Goal: Task Accomplishment & Management: Manage account settings

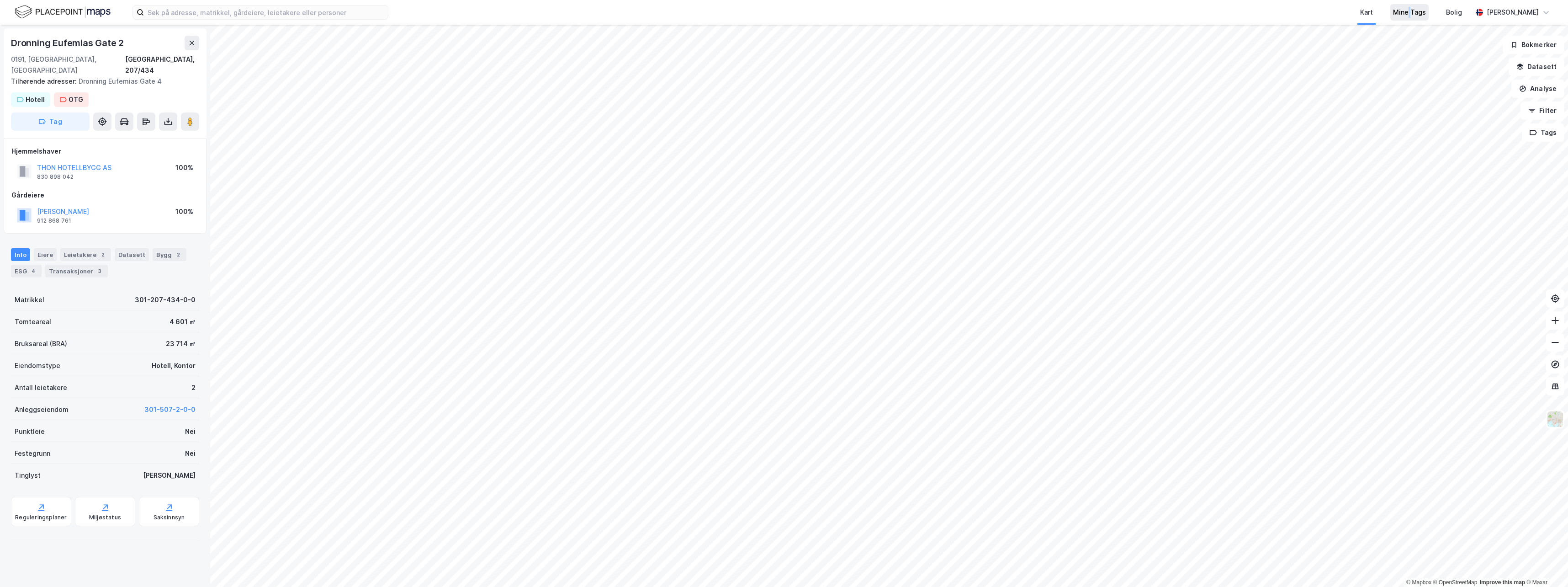
click at [1426, 12] on div "Mine Tags" at bounding box center [1410, 12] width 33 height 11
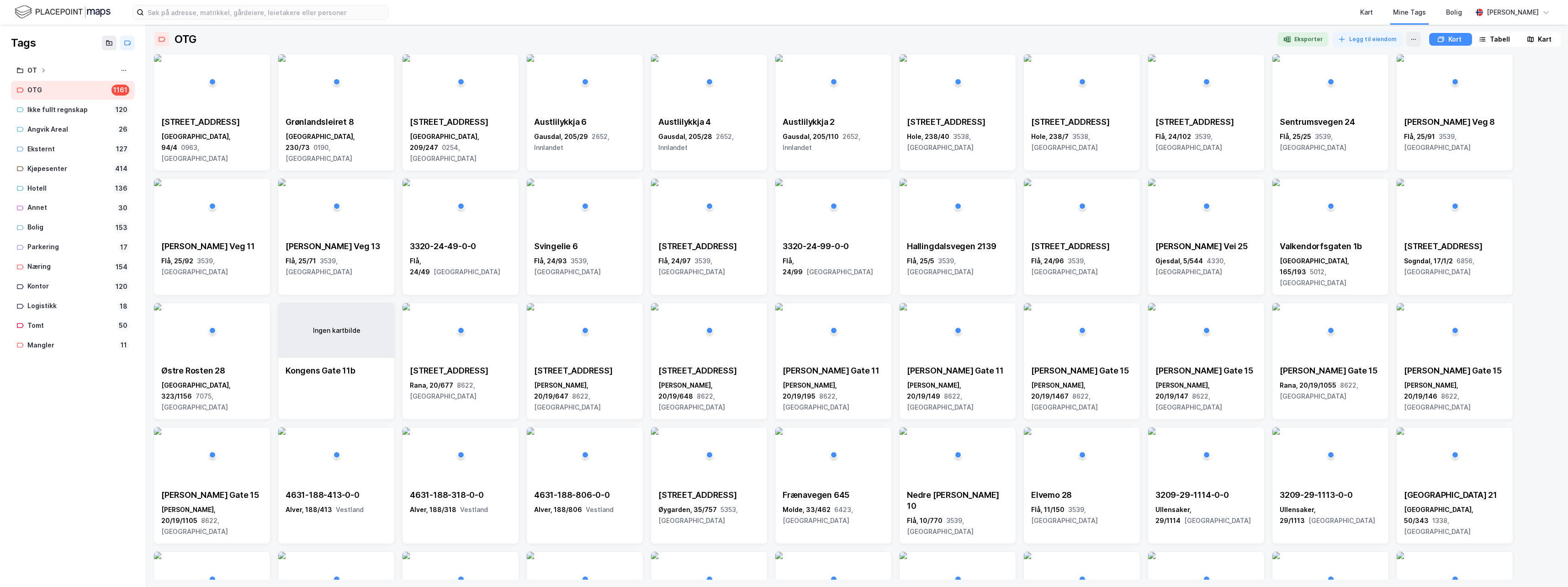
click at [1495, 40] on div "Tabell" at bounding box center [1500, 40] width 20 height 11
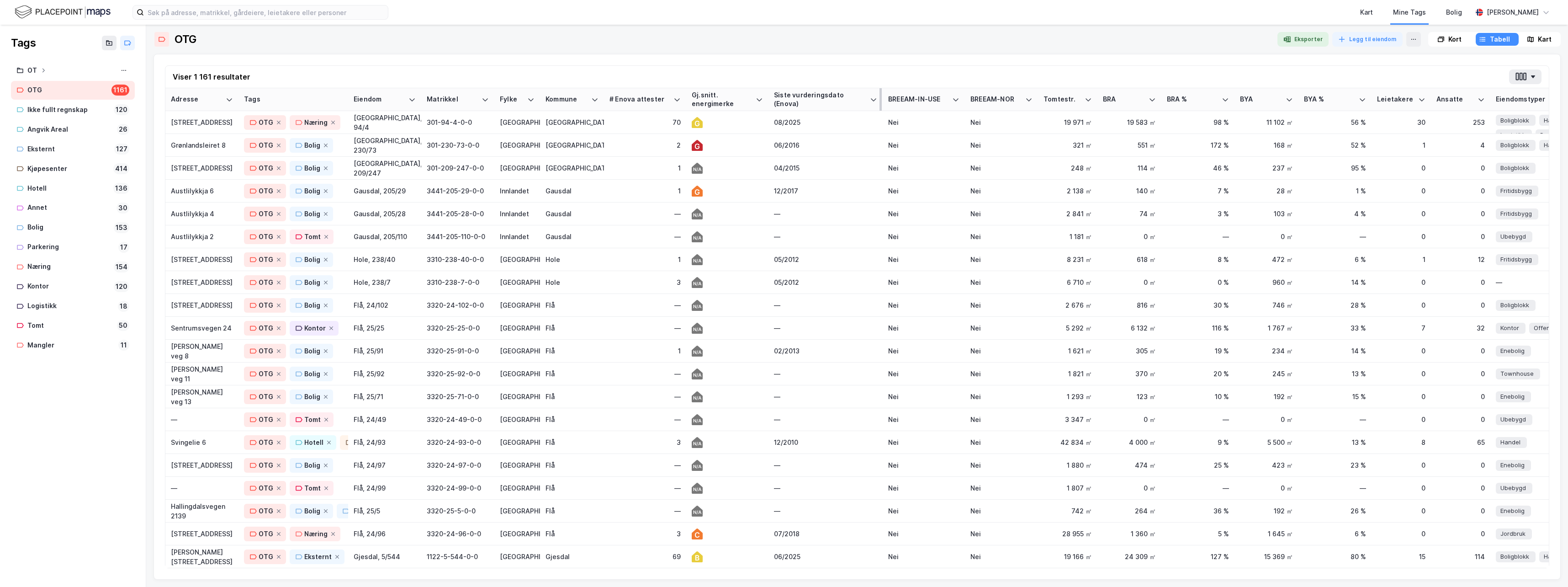
click at [813, 99] on div "Siste vurderingsdato (Enova)" at bounding box center [820, 99] width 93 height 17
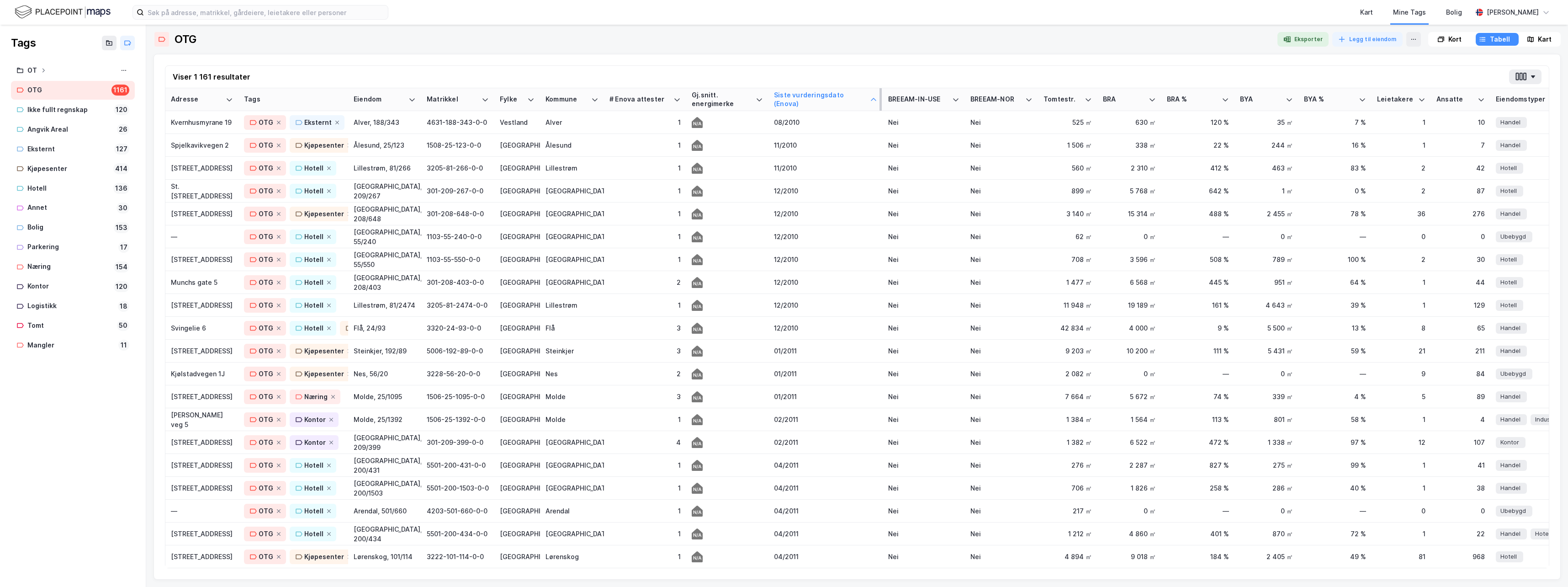
click at [813, 99] on div "Siste vurderingsdato (Enova)" at bounding box center [820, 99] width 93 height 17
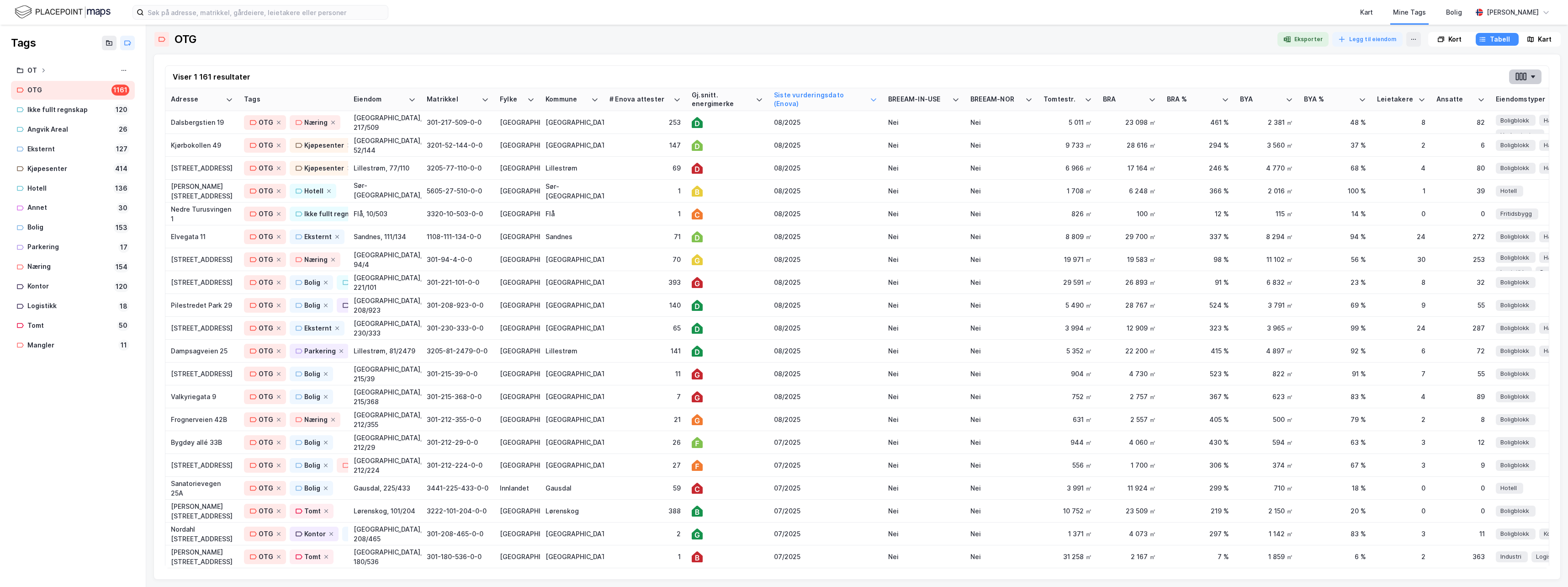
click at [1523, 75] on icon "button" at bounding box center [1521, 77] width 12 height 10
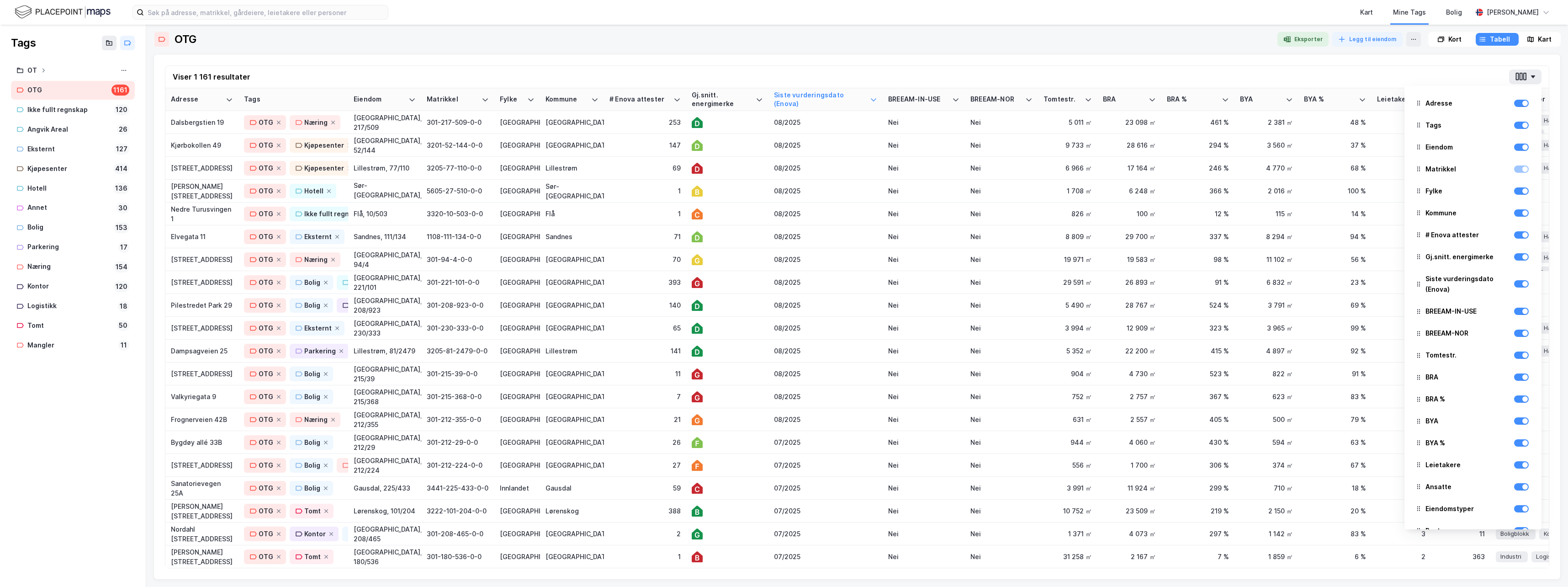
click at [1331, 67] on div "Viser 1 161 resultater Adresse Tags Eiendom Matrikkel Fylke Kommune # Enova att…" at bounding box center [857, 77] width 1384 height 23
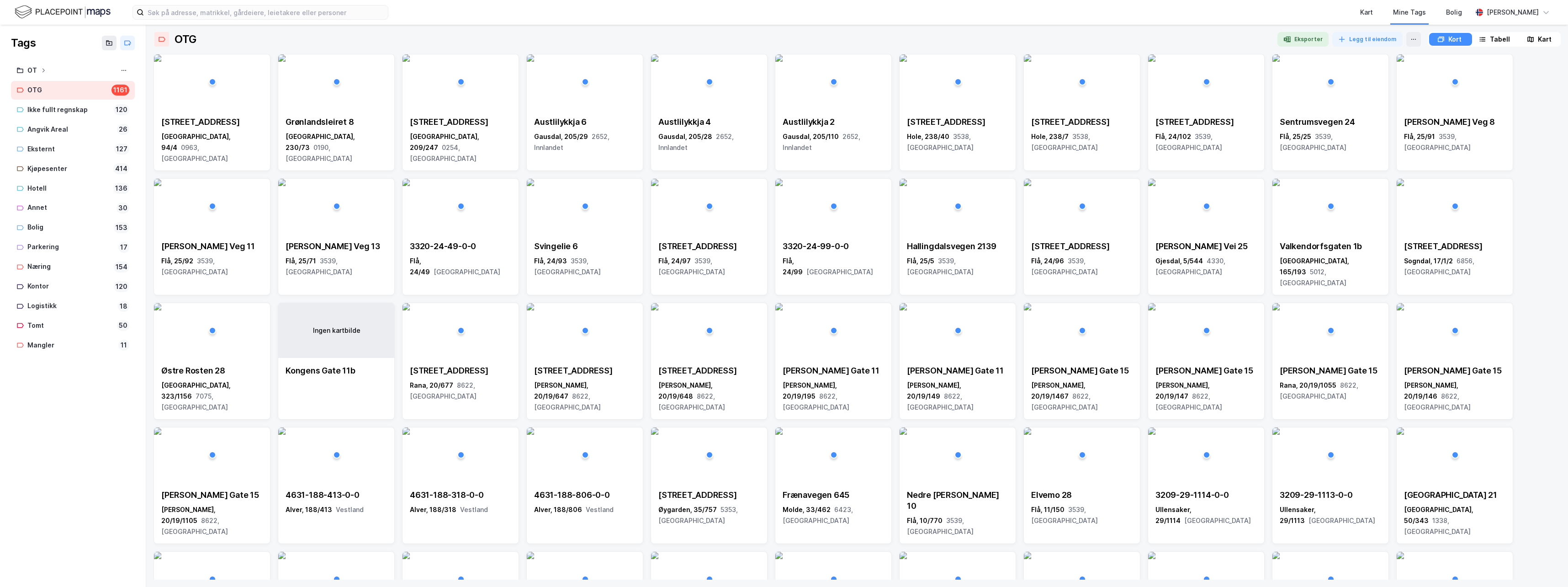
click at [1501, 37] on div "Tabell" at bounding box center [1500, 40] width 20 height 11
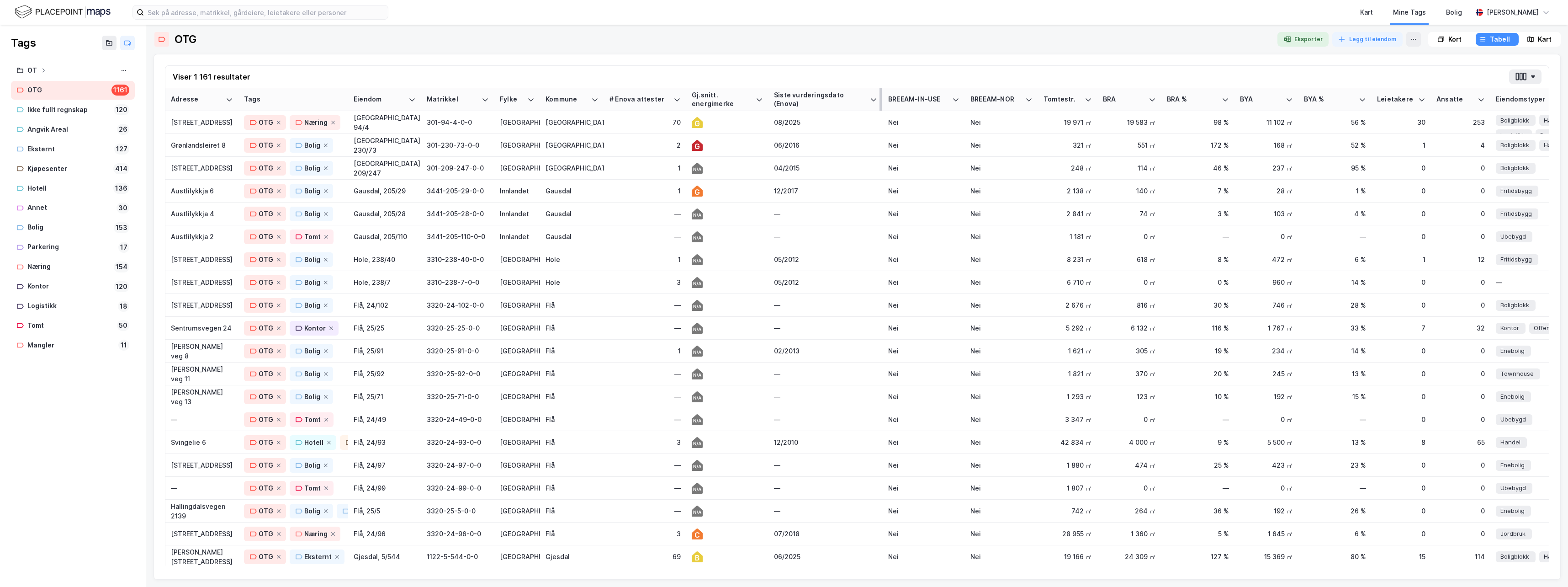
click at [816, 99] on div "Siste vurderingsdato (Enova)" at bounding box center [820, 99] width 93 height 17
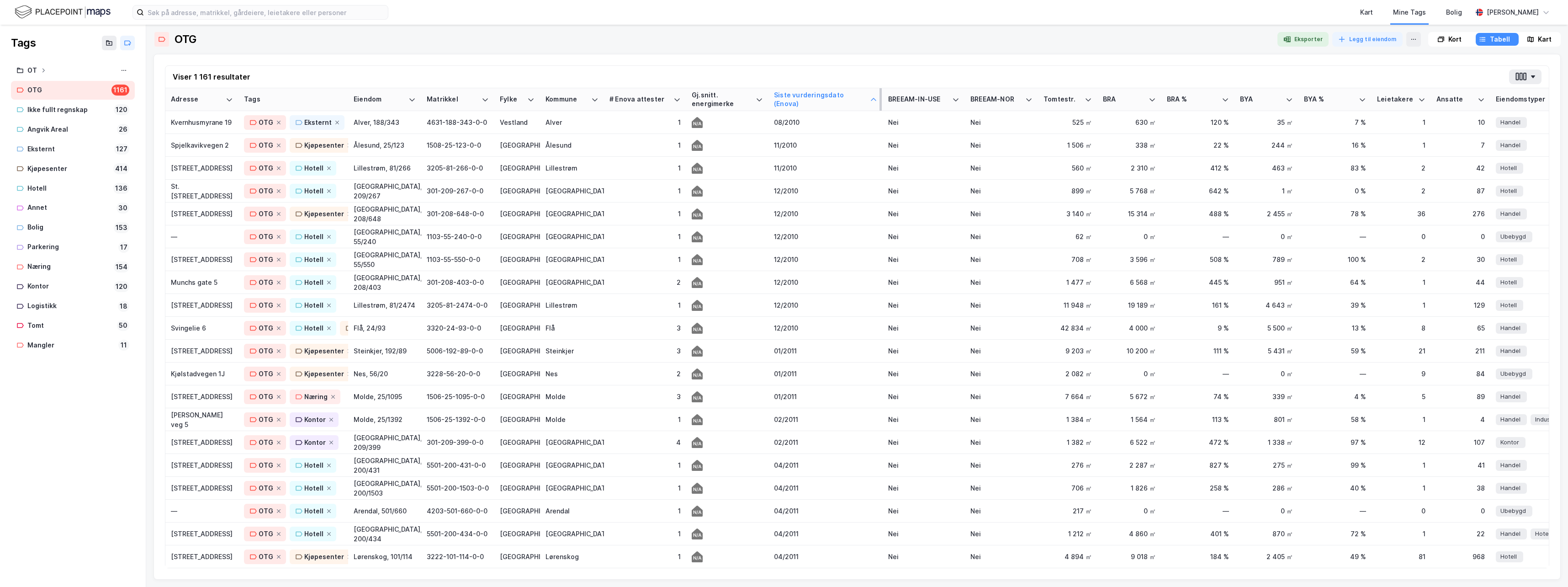
click at [816, 99] on div "Siste vurderingsdato (Enova)" at bounding box center [820, 99] width 93 height 17
